Goal: Task Accomplishment & Management: Complete application form

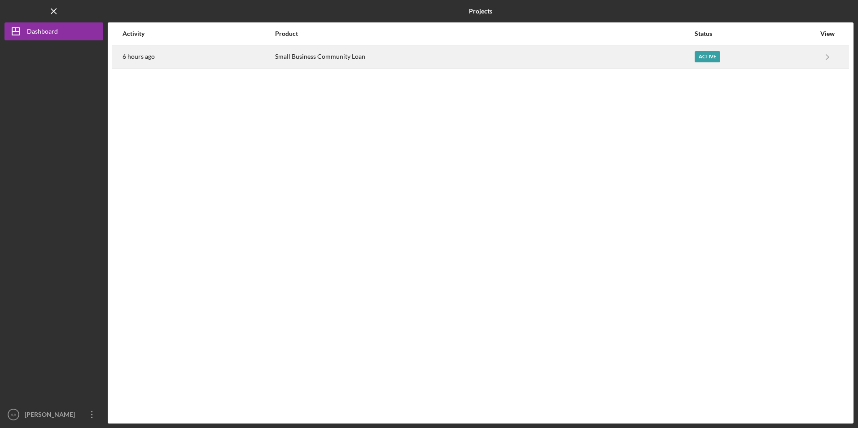
click at [315, 57] on div "Small Business Community Loan" at bounding box center [484, 57] width 418 height 22
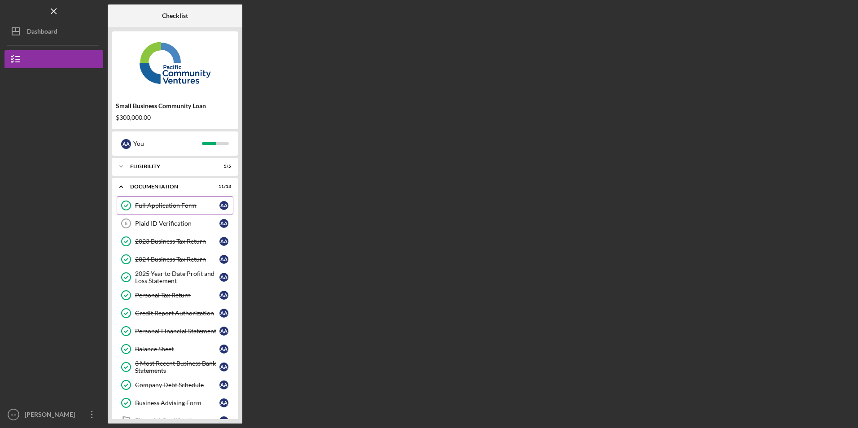
click at [163, 205] on div "Full Application Form" at bounding box center [177, 205] width 84 height 7
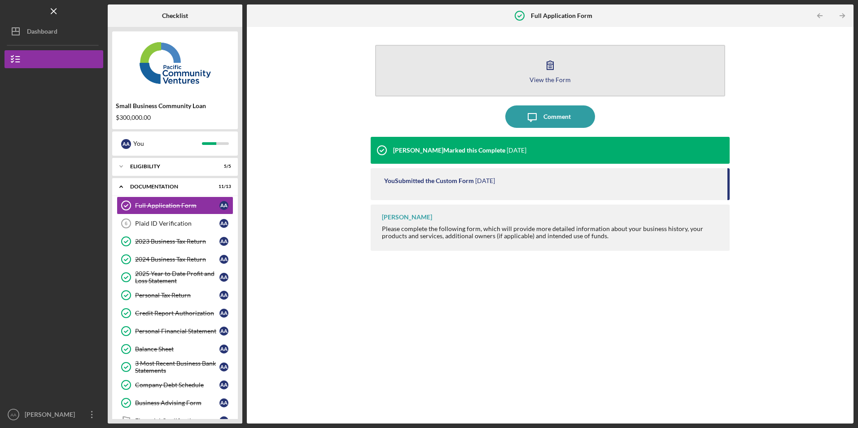
click at [452, 82] on button "View the Form Form" at bounding box center [549, 71] width 349 height 52
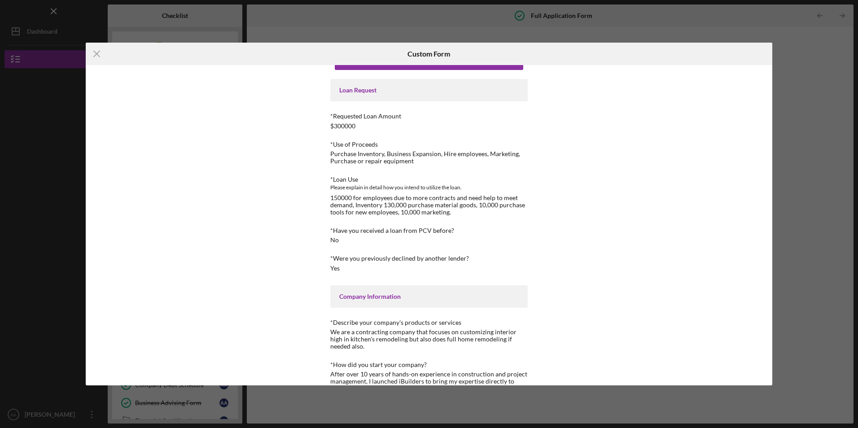
scroll to position [45, 0]
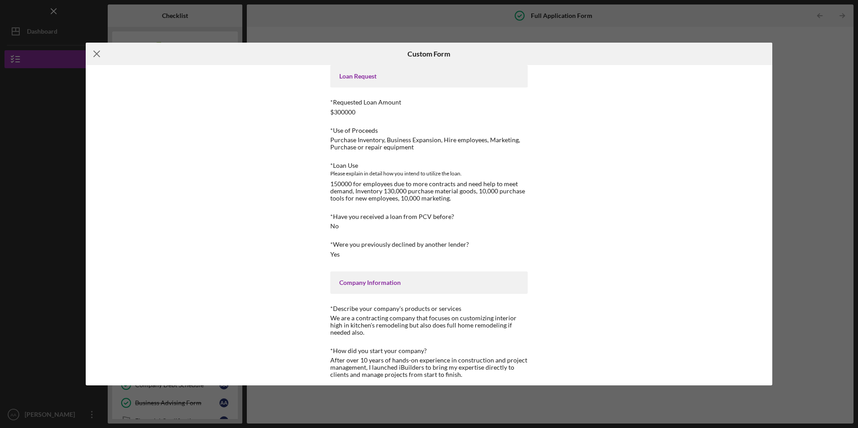
click at [99, 54] on icon "Icon/Menu Close" at bounding box center [97, 54] width 22 height 22
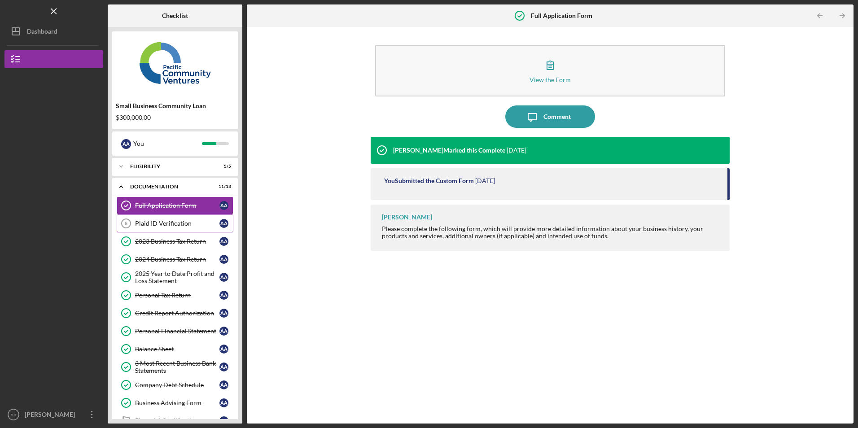
click at [162, 217] on link "Plaid ID Verification 6 Plaid ID Verification A A" at bounding box center [175, 223] width 117 height 18
